Goal: Find specific page/section: Find specific page/section

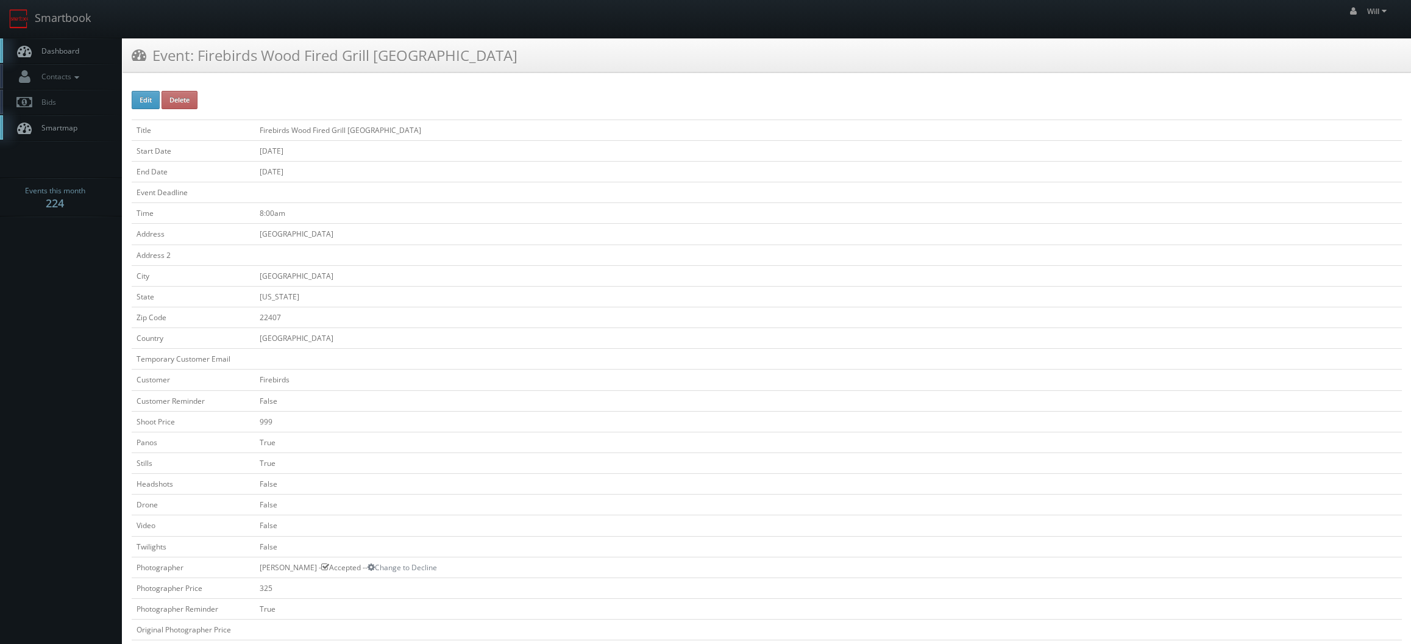
scroll to position [122, 0]
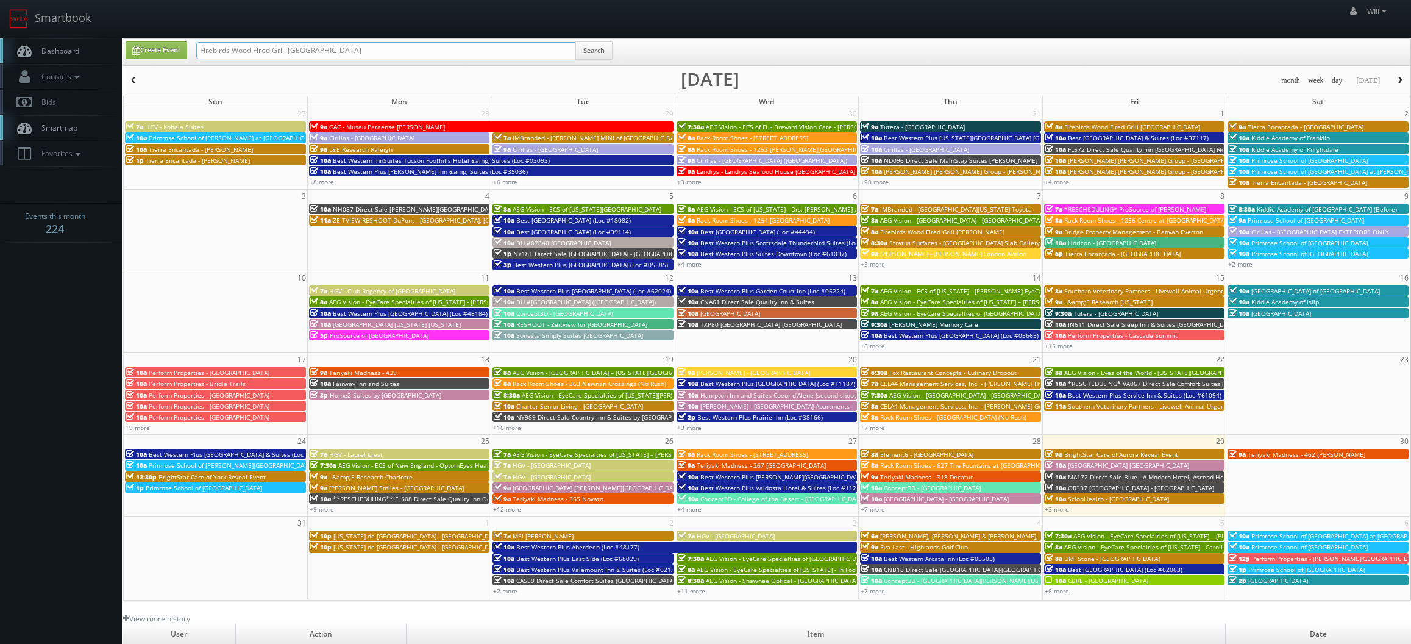
drag, startPoint x: 356, startPoint y: 49, endPoint x: -7, endPoint y: 0, distance: 366.6
click at [0, 0] on html "Smartbook Toggle Side Navigation Toggle Top Navigation Will Will Profile Logout…" at bounding box center [705, 426] width 1411 height 852
paste input "(08-07-25) Firebirds Wood Fired Grill Chandler"
drag, startPoint x: 240, startPoint y: 52, endPoint x: 91, endPoint y: 16, distance: 152.9
click at [93, 16] on body "Smartbook Toggle Side Navigation Toggle Top Navigation Will Will Profile Logout…" at bounding box center [705, 426] width 1411 height 852
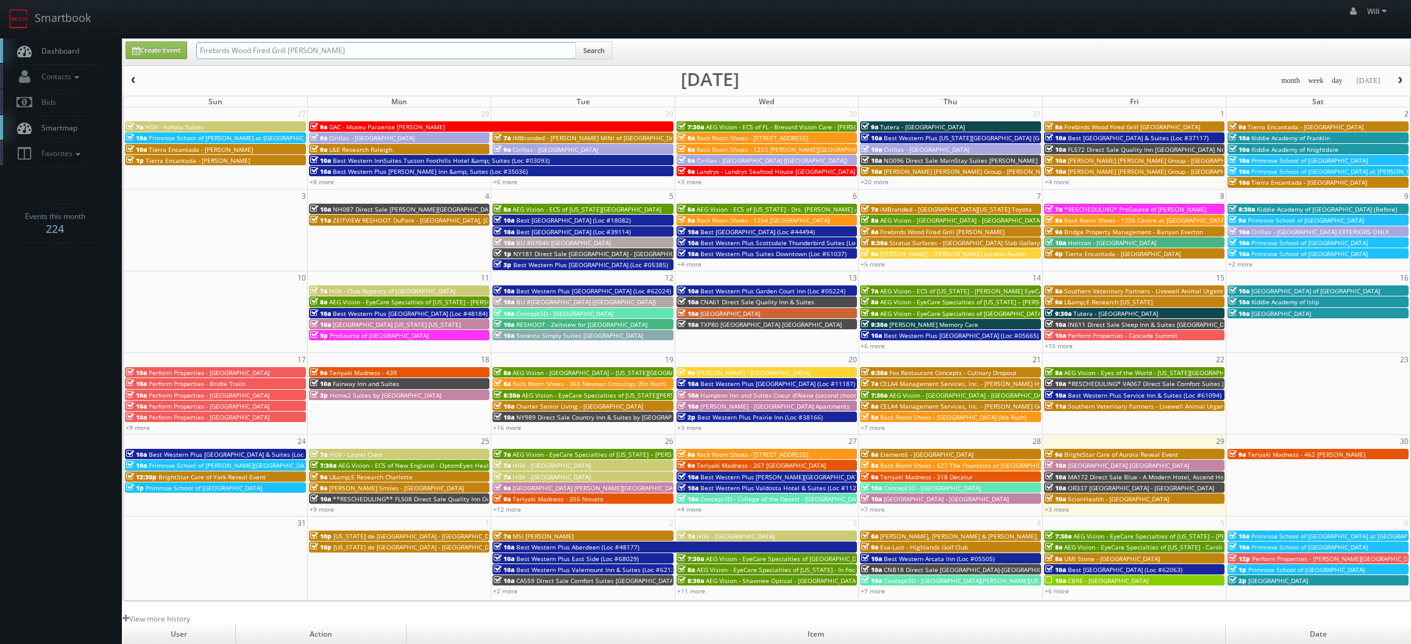
type input "Firebirds Wood Fired Grill [PERSON_NAME]"
click at [595, 53] on button "Search" at bounding box center [594, 50] width 37 height 18
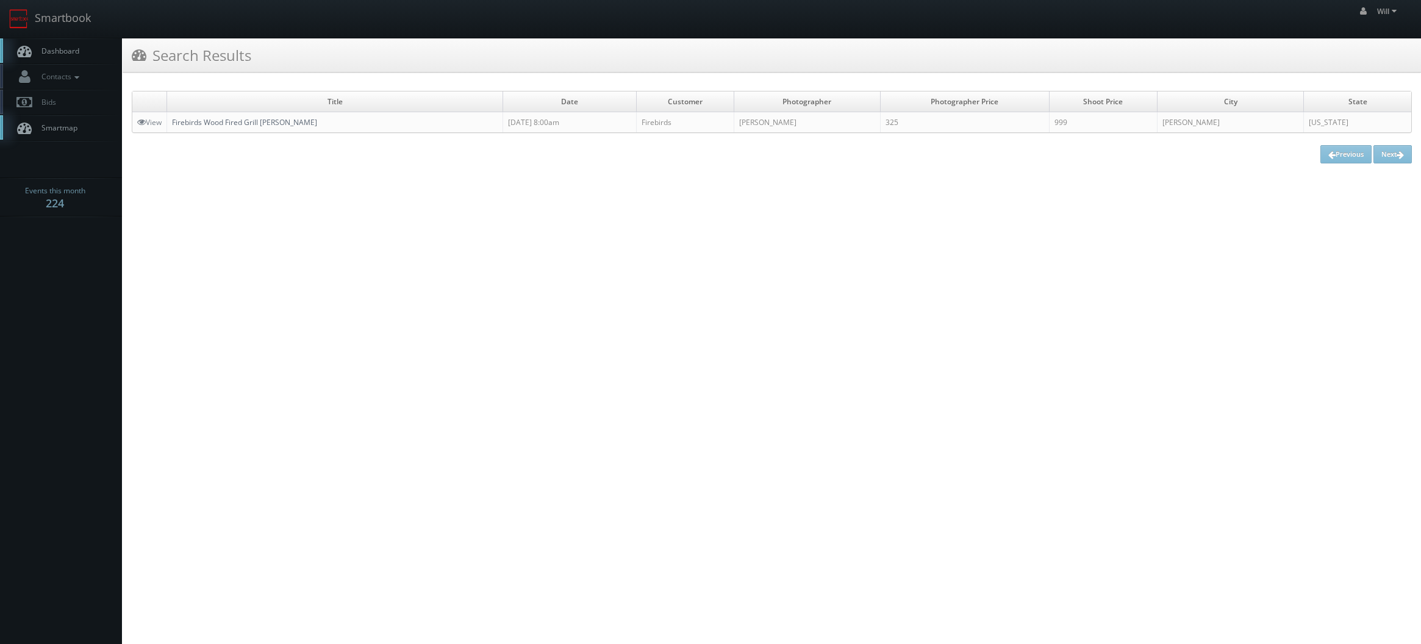
click at [268, 123] on link "Firebirds Wood Fired Grill [PERSON_NAME]" at bounding box center [244, 122] width 145 height 10
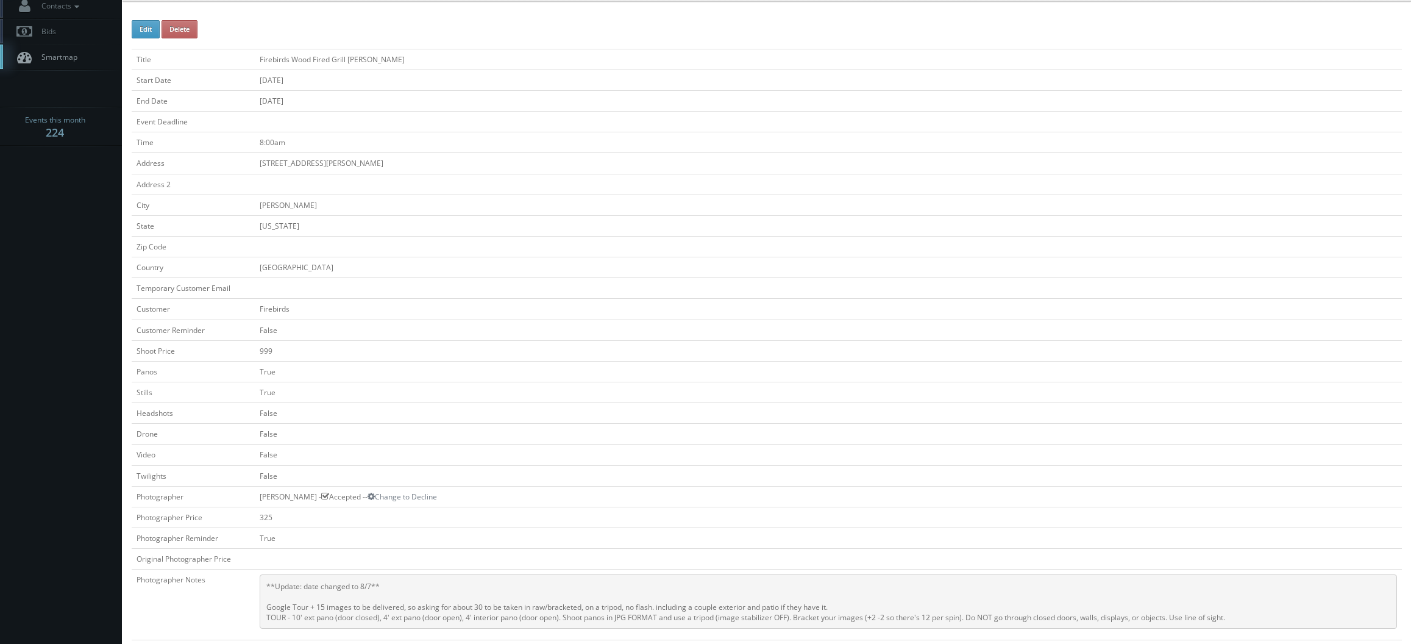
scroll to position [183, 0]
